Goal: Book appointment/travel/reservation: Book appointment/travel/reservation

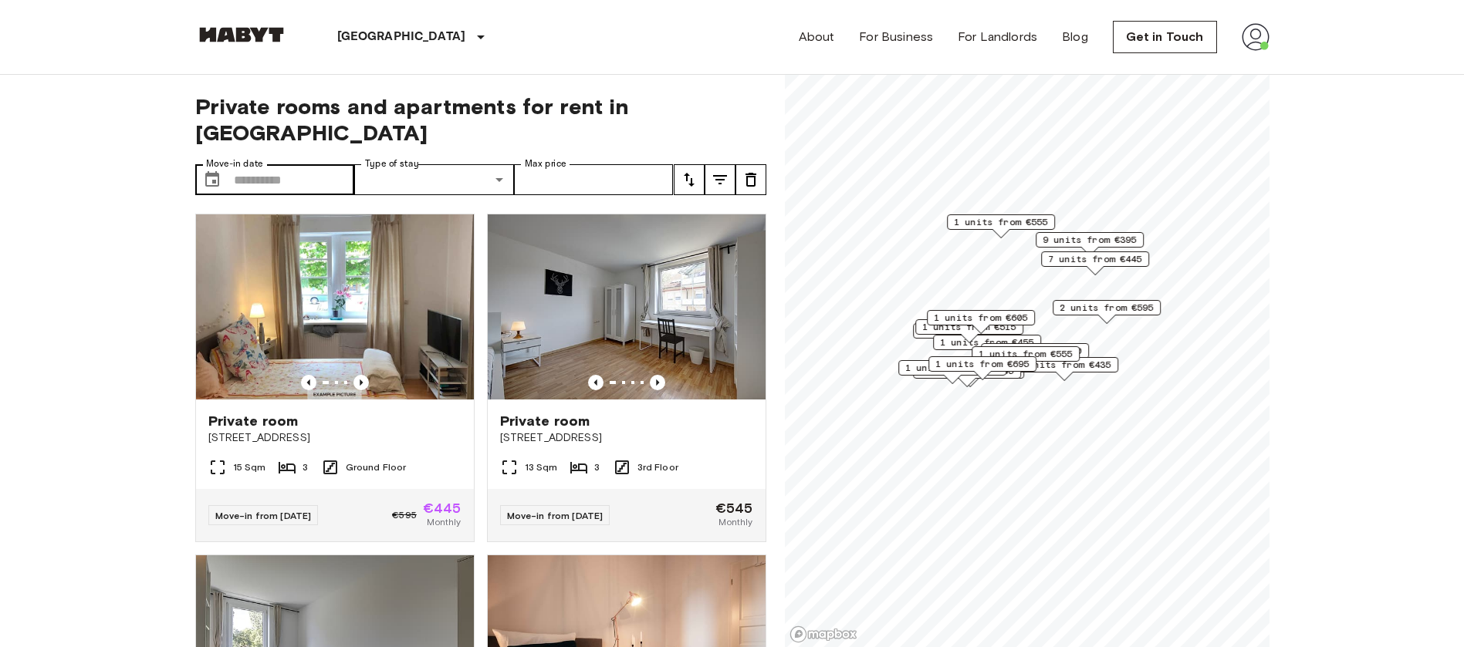
scroll to position [240, 0]
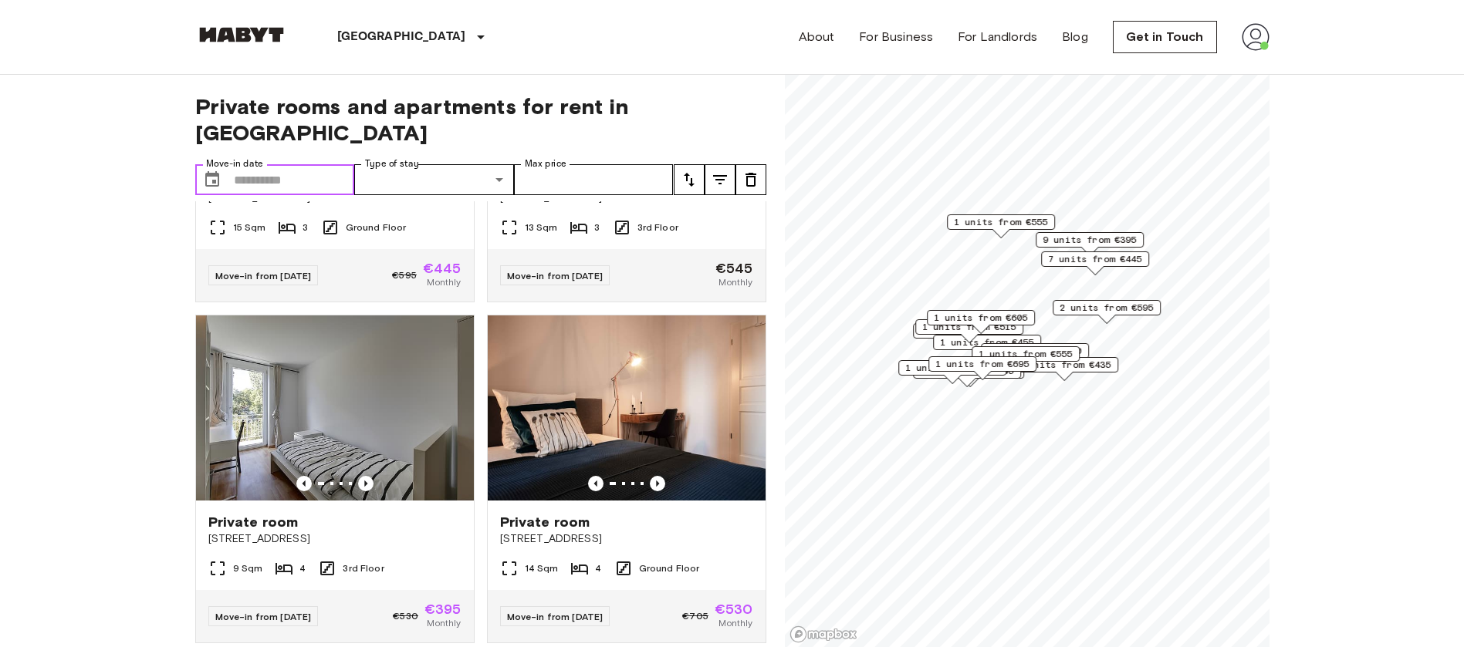
click at [294, 164] on input "Move-in date" at bounding box center [294, 179] width 121 height 31
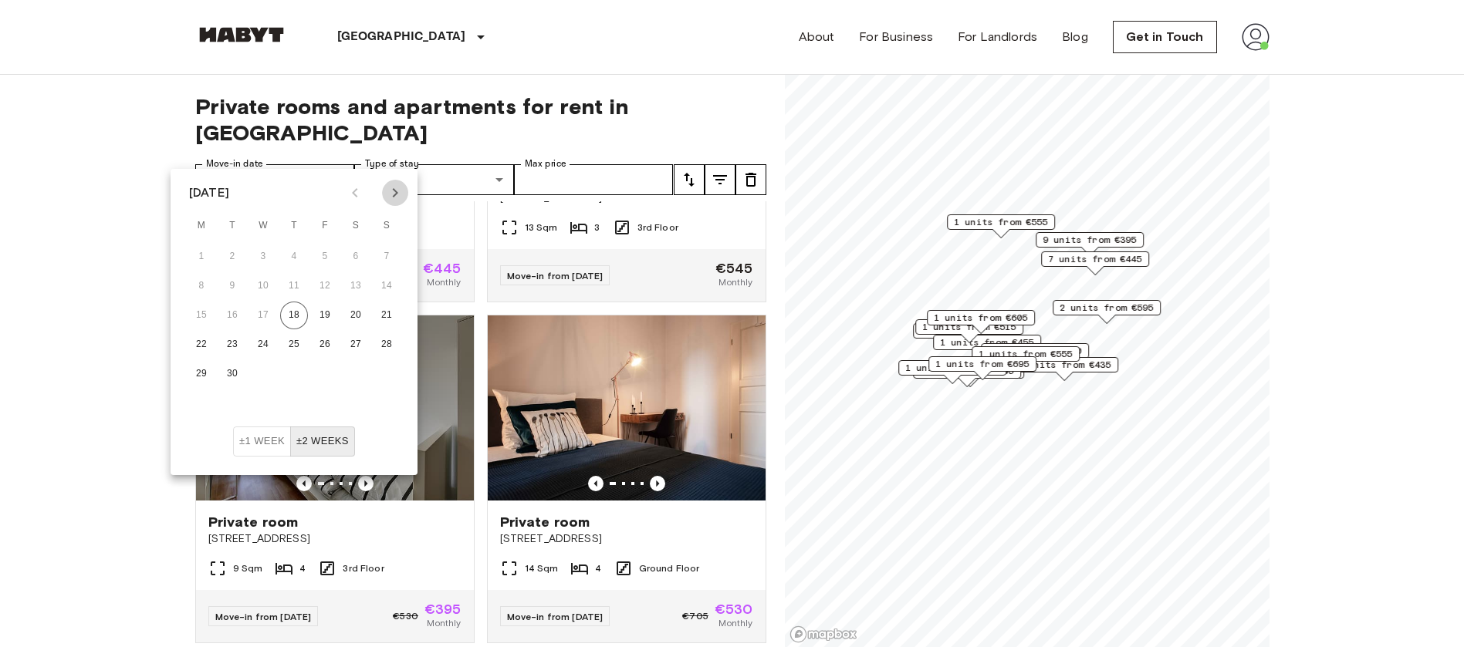
click at [397, 194] on icon "Next month" at bounding box center [395, 193] width 19 height 19
click at [258, 258] on button "1" at bounding box center [263, 257] width 28 height 28
type input "**********"
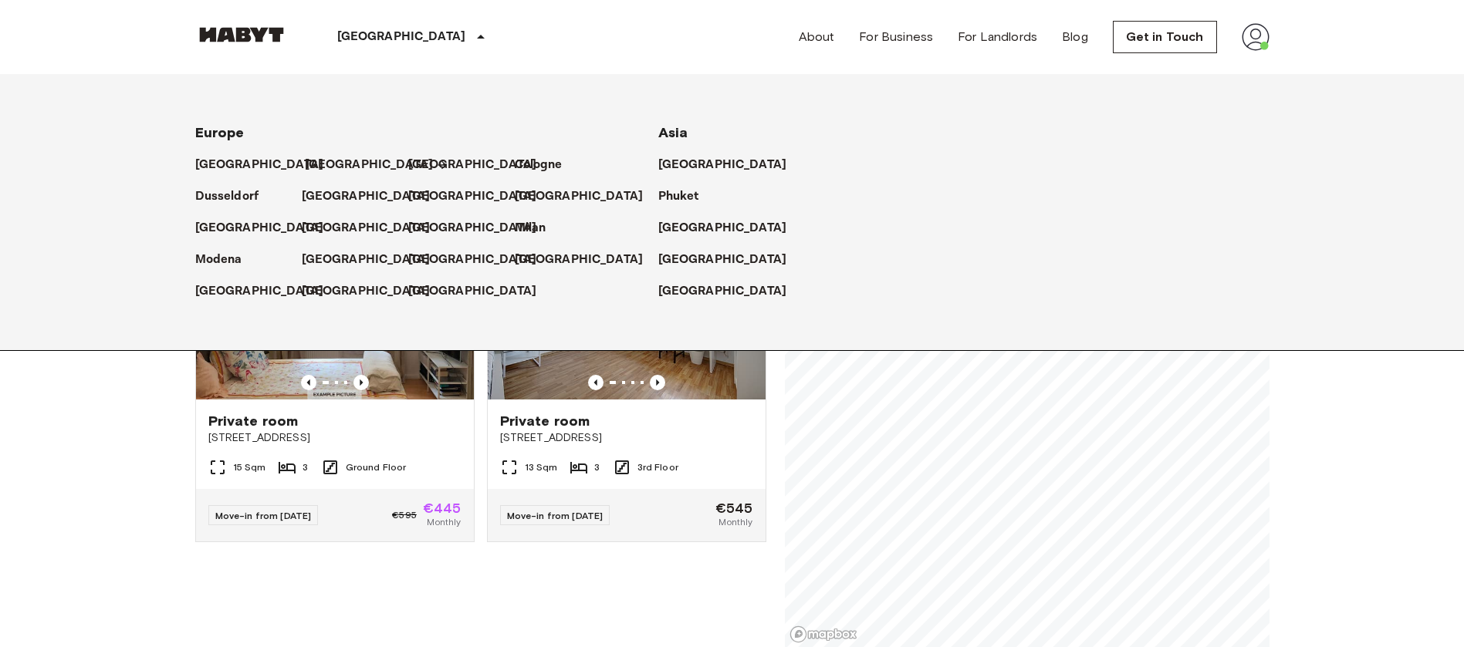
click at [323, 158] on p "[GEOGRAPHIC_DATA]" at bounding box center [369, 165] width 129 height 19
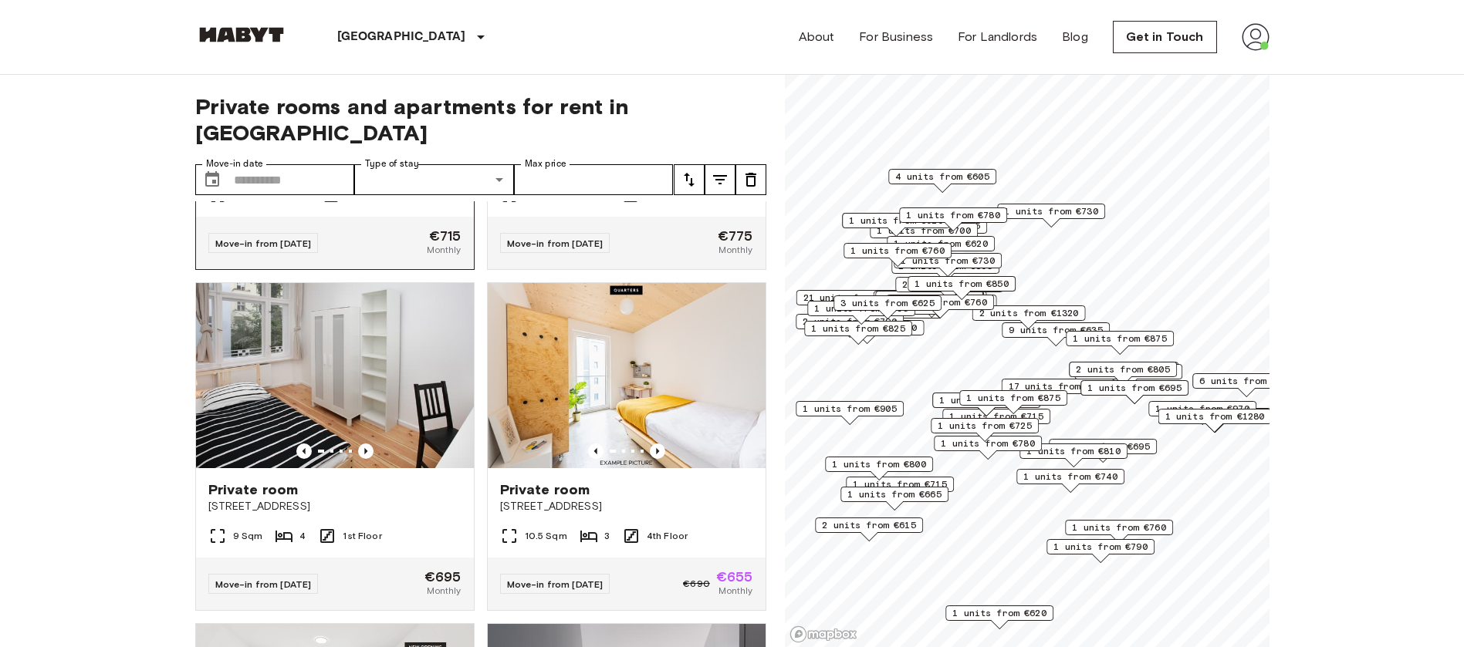
scroll to position [270, 0]
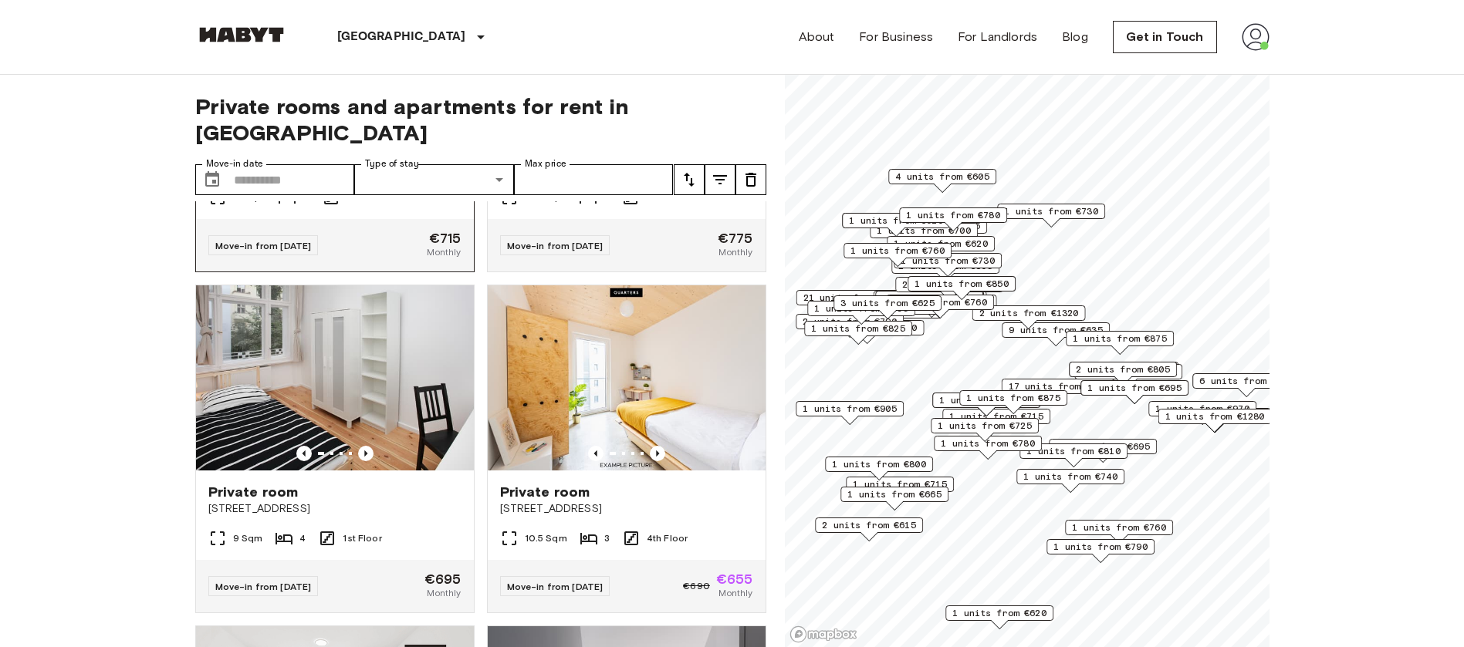
click at [407, 388] on img at bounding box center [335, 378] width 278 height 185
